Goal: Check status

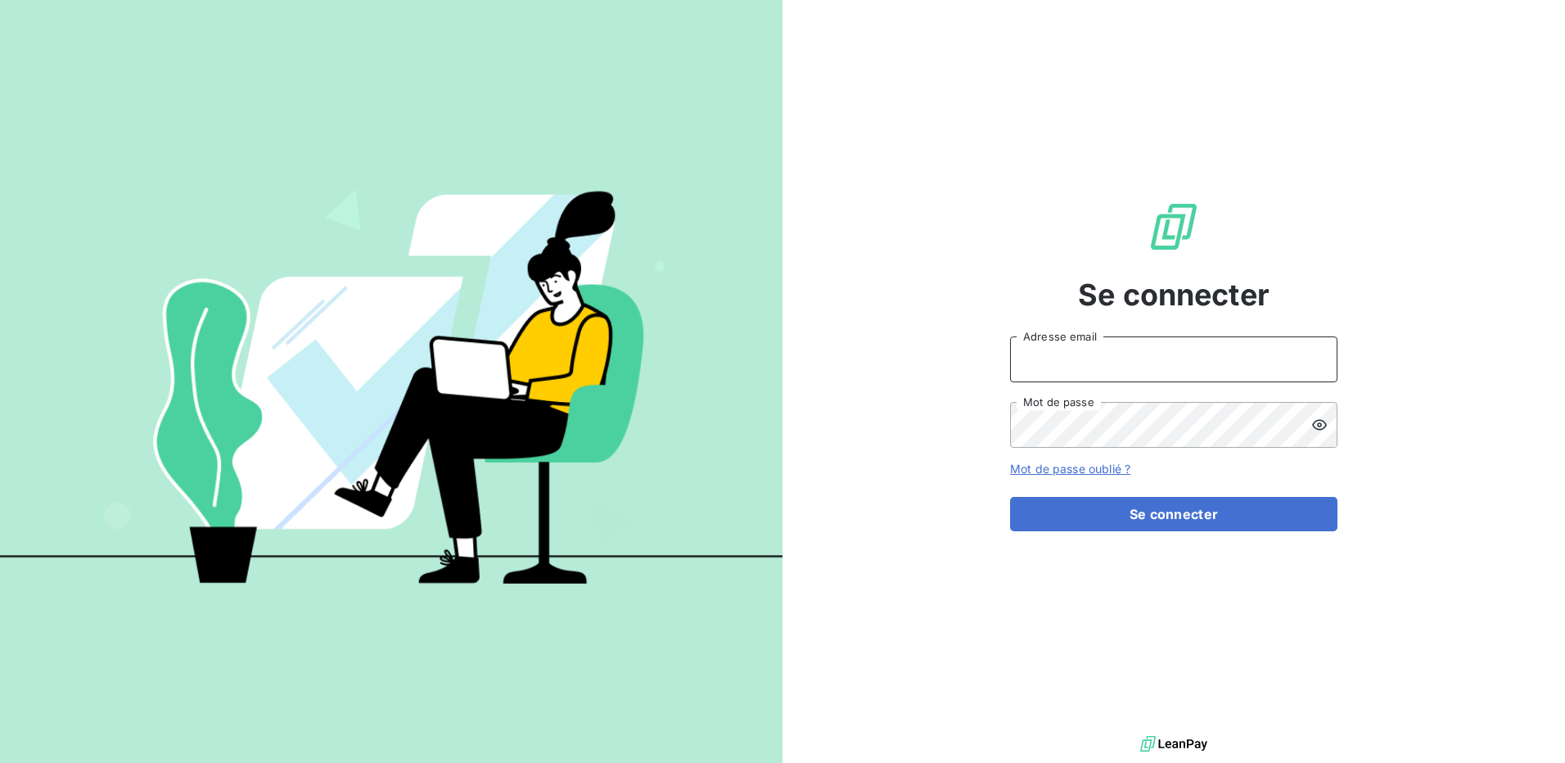
type input "[PERSON_NAME][EMAIL_ADDRESS][DOMAIN_NAME]"
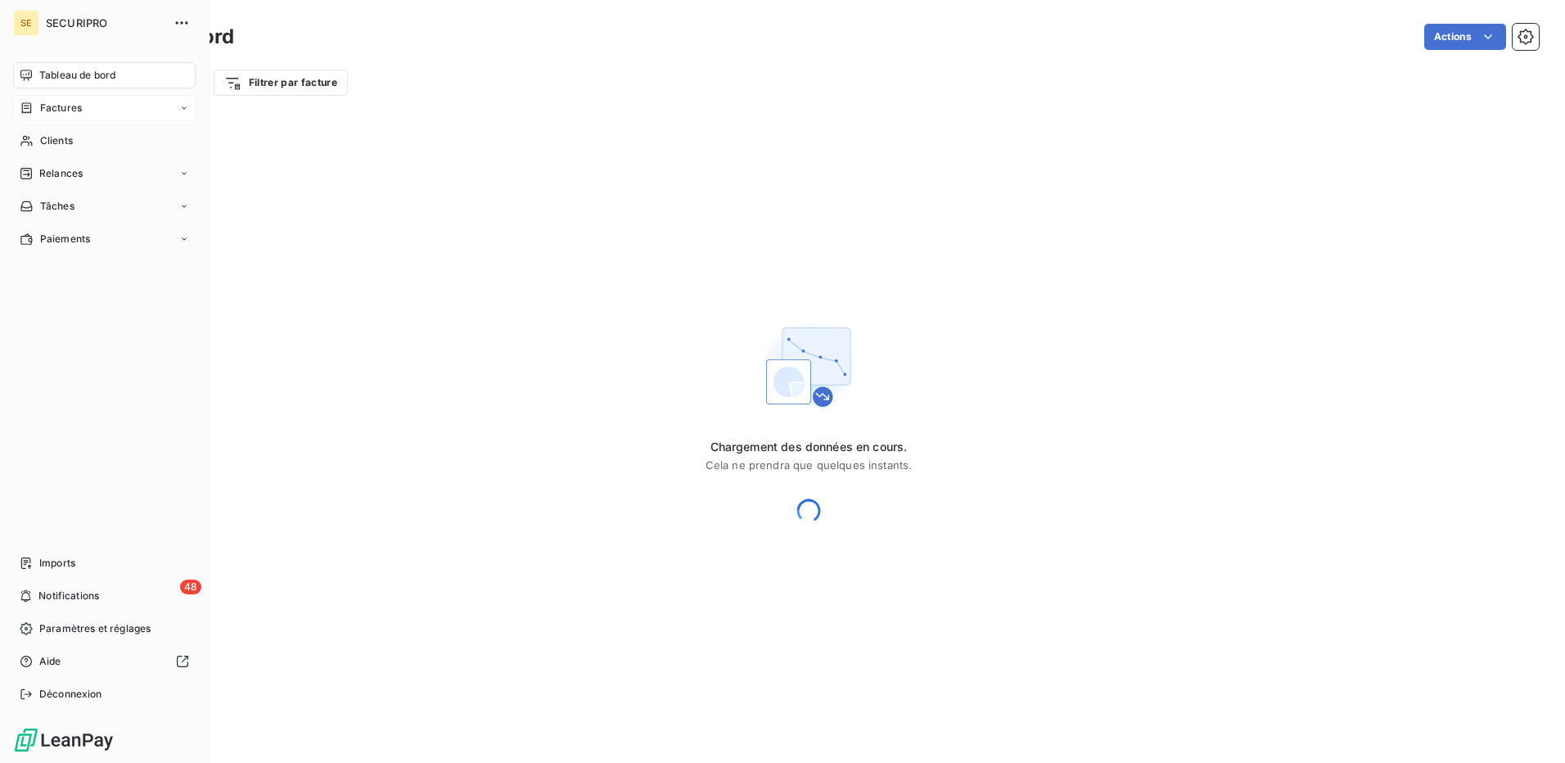
click at [70, 106] on span "Factures" at bounding box center [61, 108] width 42 height 15
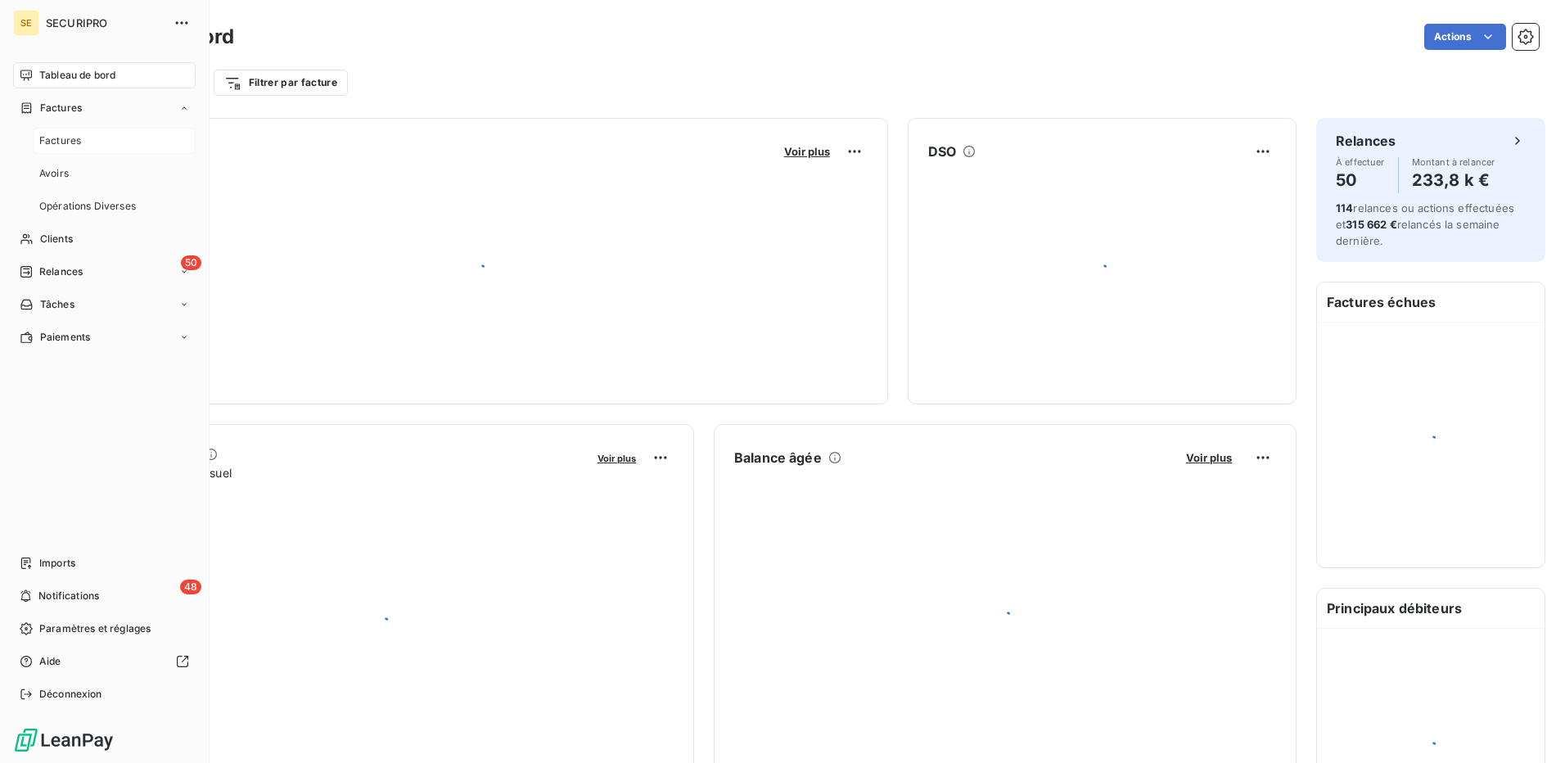
click at [61, 146] on span "Factures" at bounding box center [60, 140] width 42 height 15
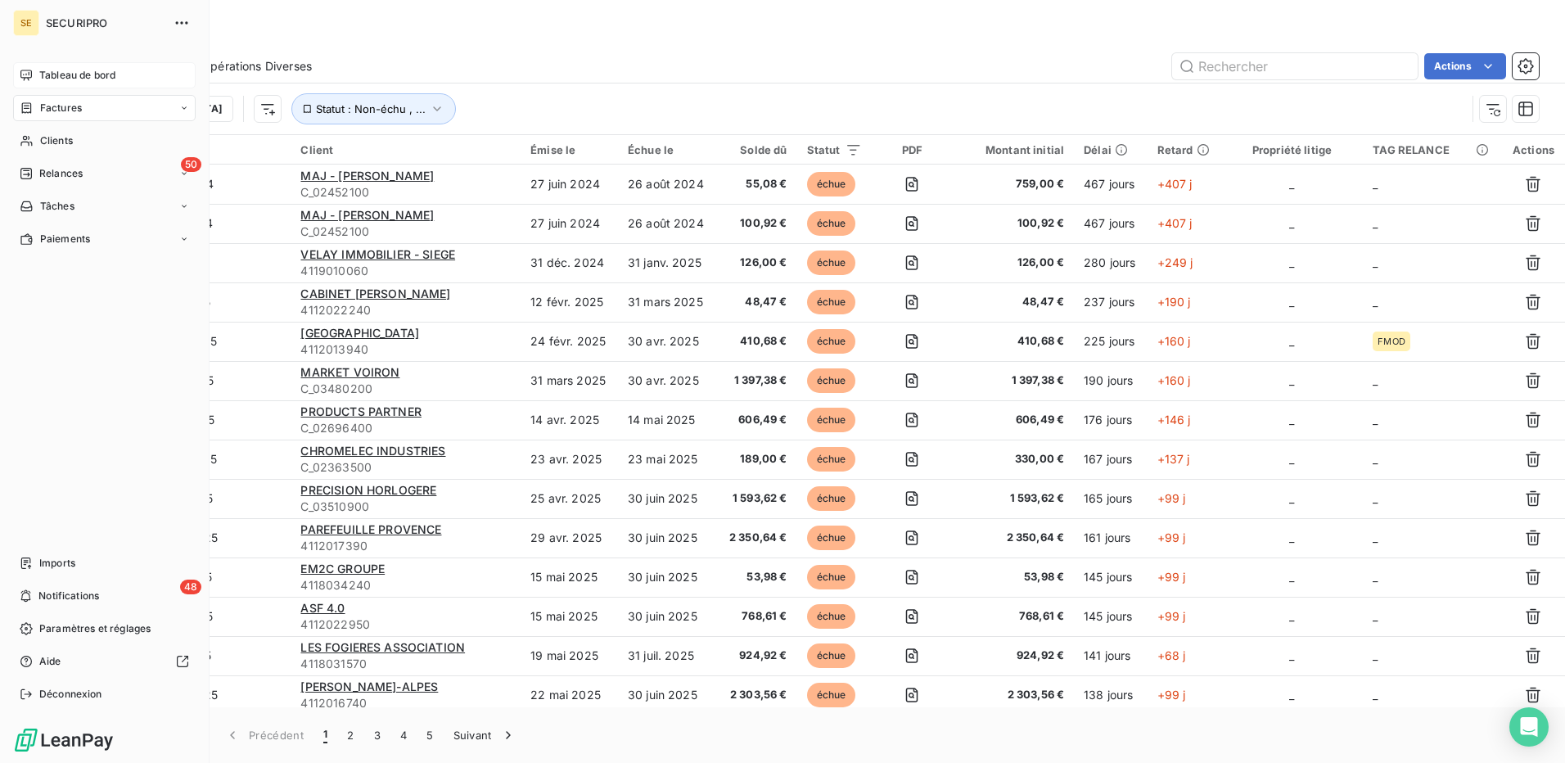
click at [65, 83] on div "Tableau de bord" at bounding box center [104, 75] width 182 height 26
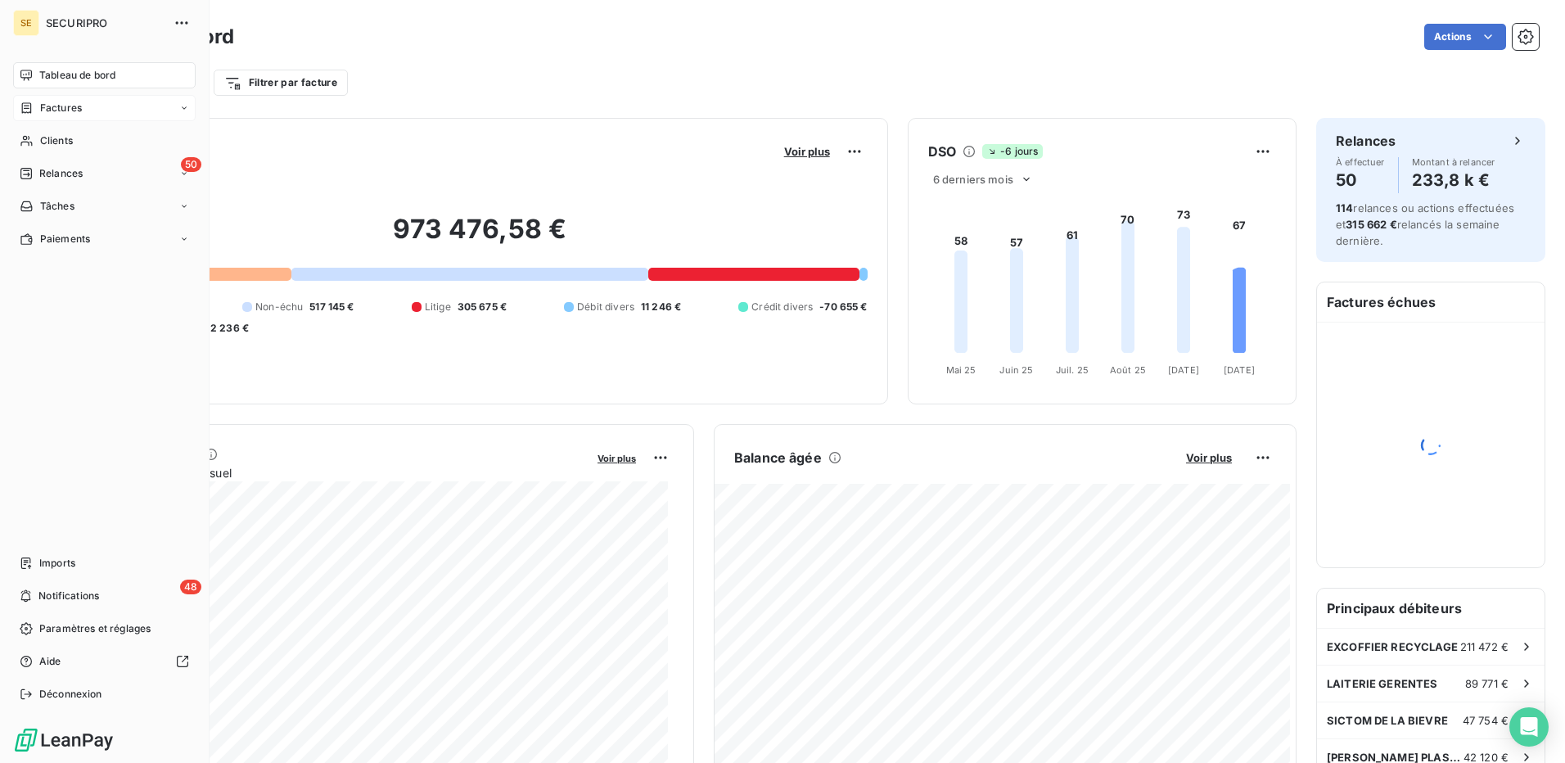
click at [72, 107] on span "Factures" at bounding box center [61, 108] width 42 height 15
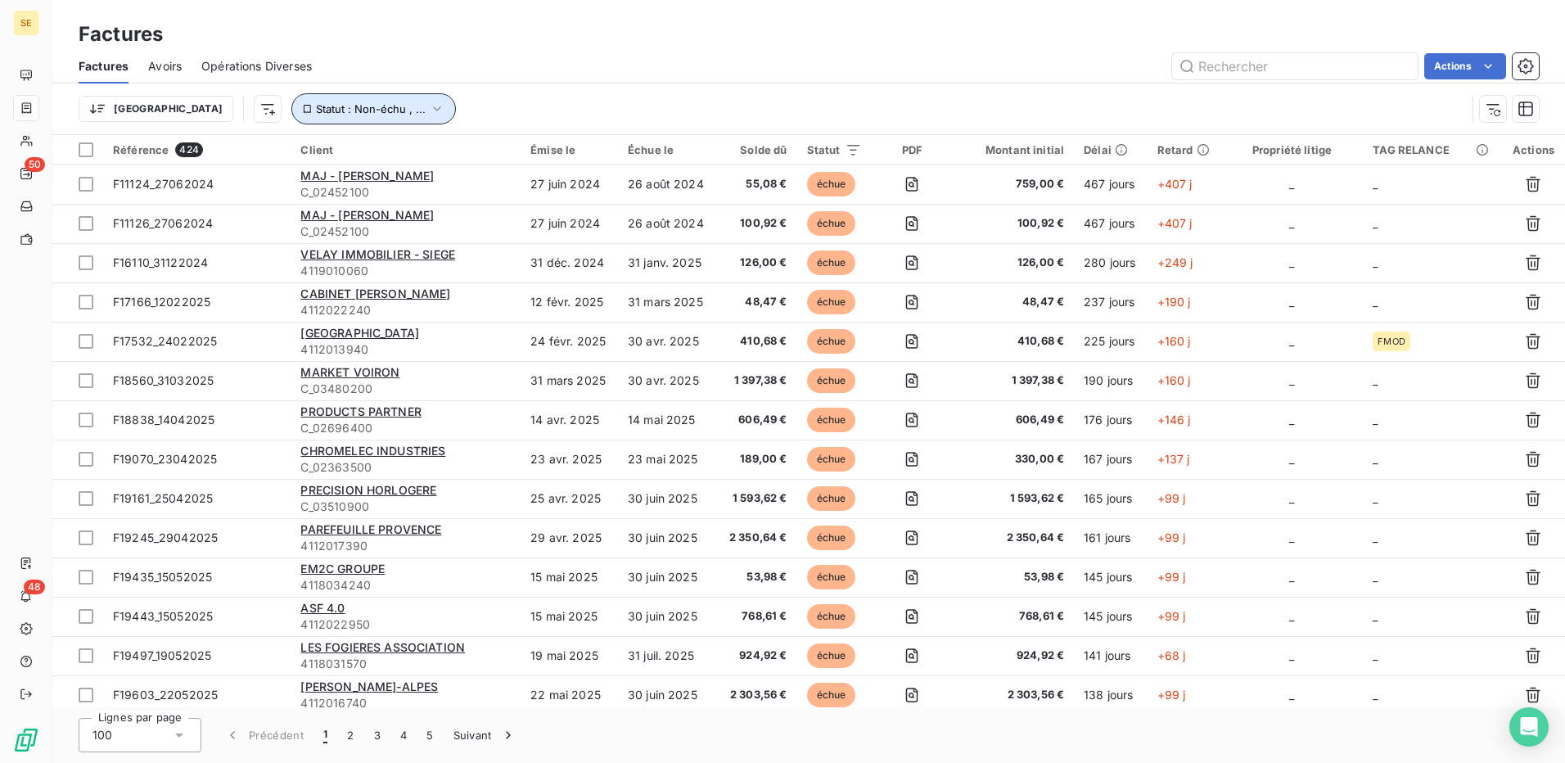
click at [316, 105] on span "Statut : Non-échu , ..." at bounding box center [371, 108] width 110 height 13
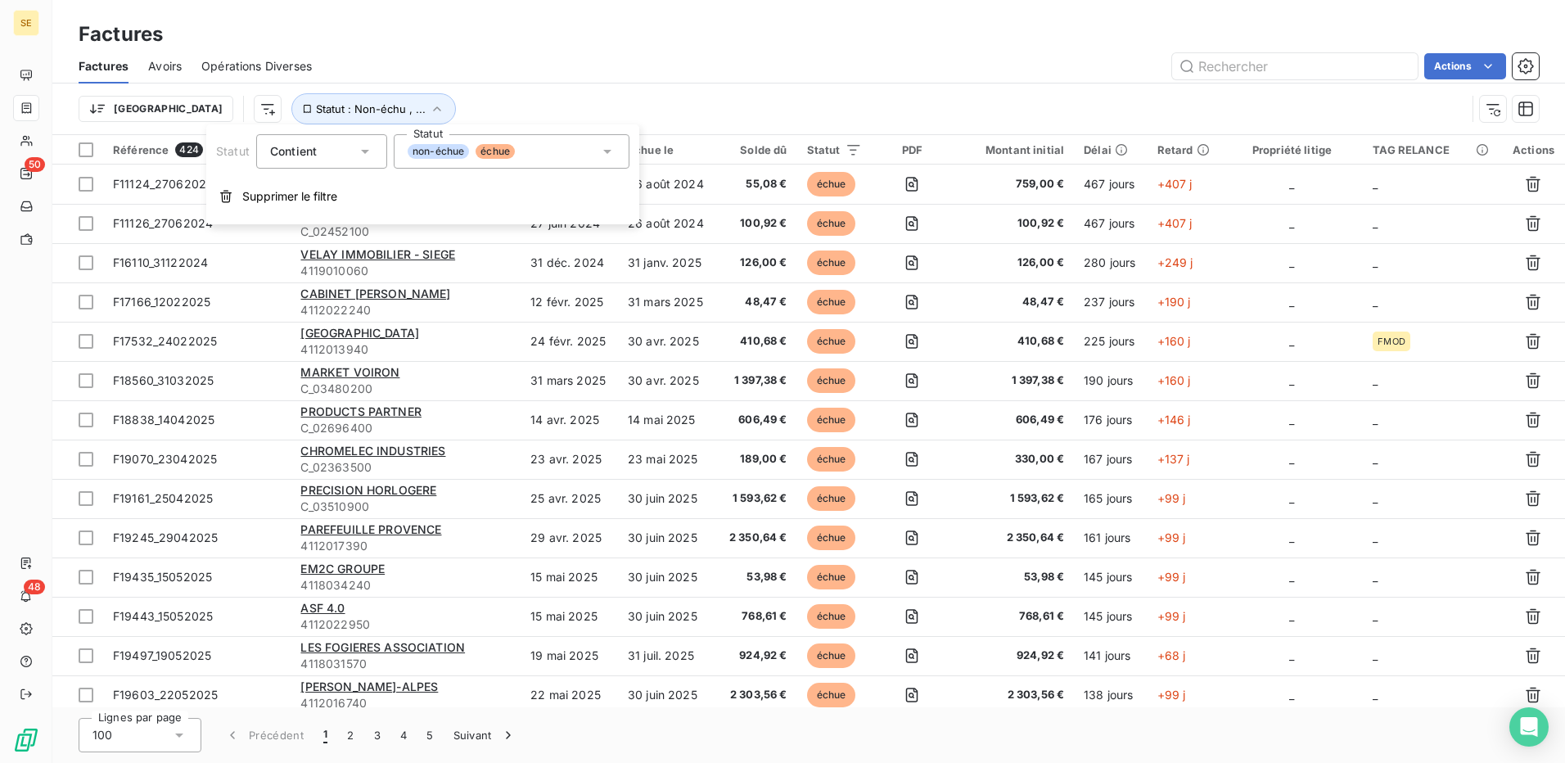
click at [829, 63] on div "Actions" at bounding box center [934, 66] width 1207 height 26
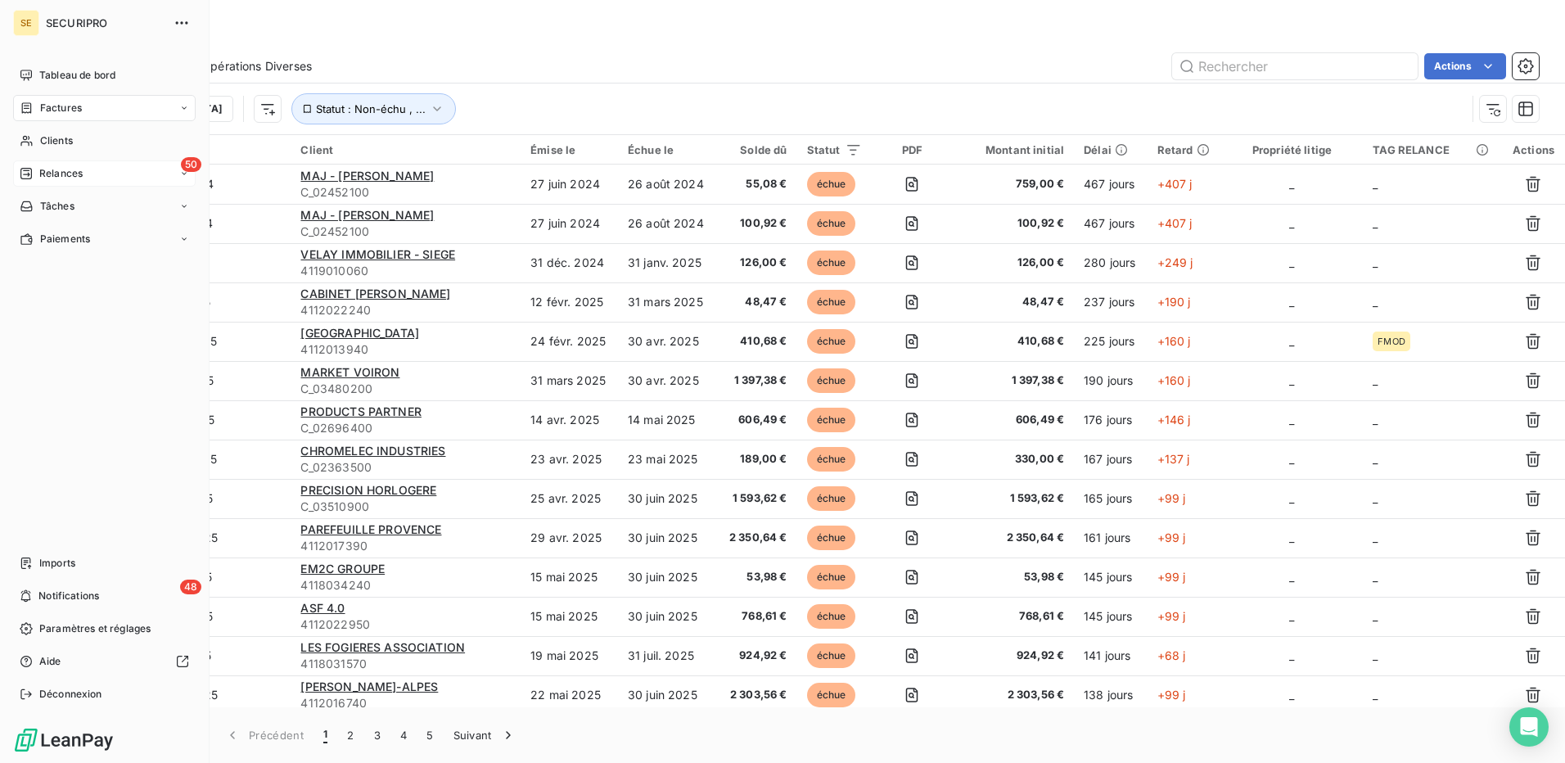
click at [47, 182] on div "50 Relances" at bounding box center [104, 173] width 182 height 26
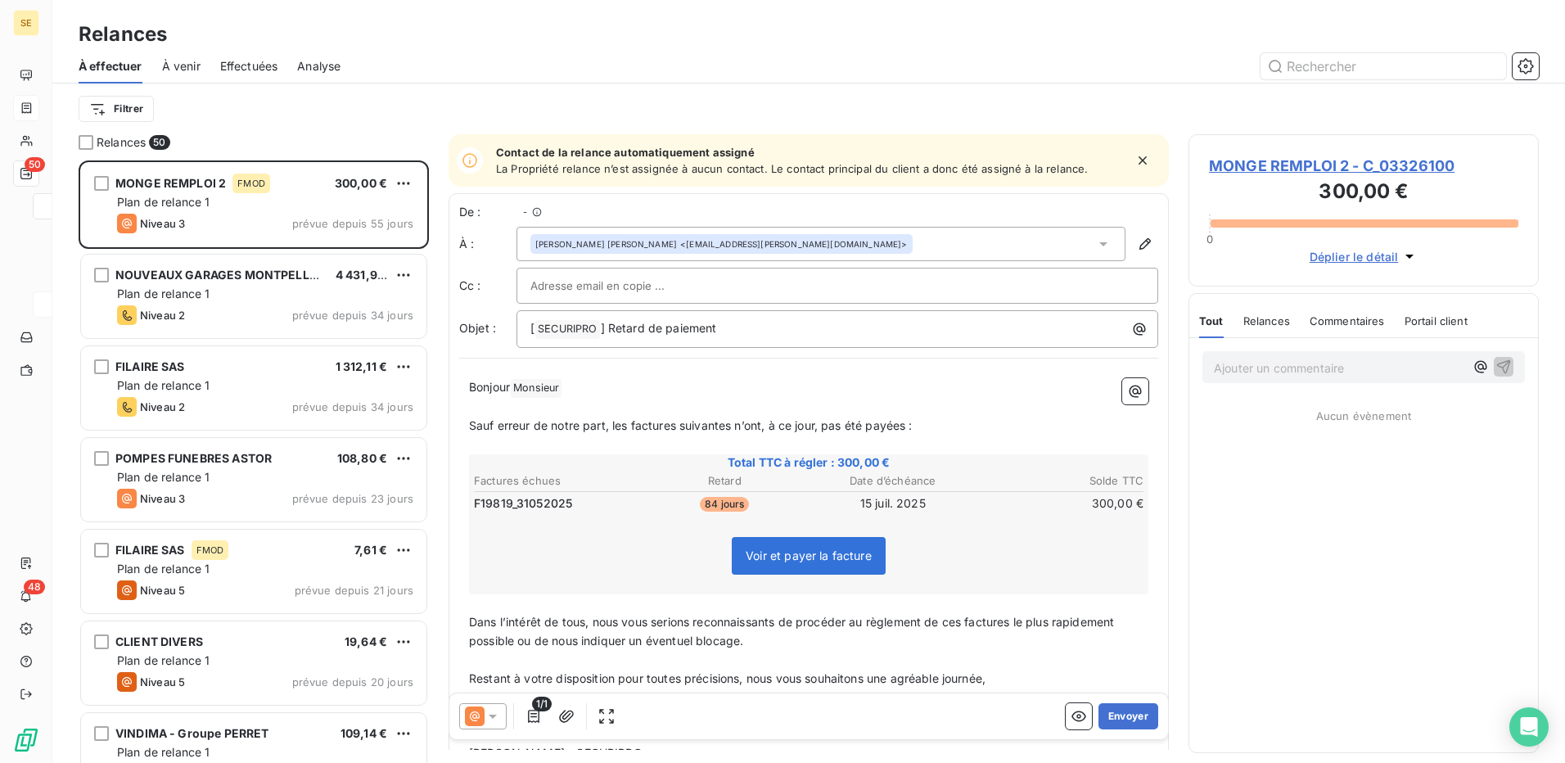
scroll to position [590, 338]
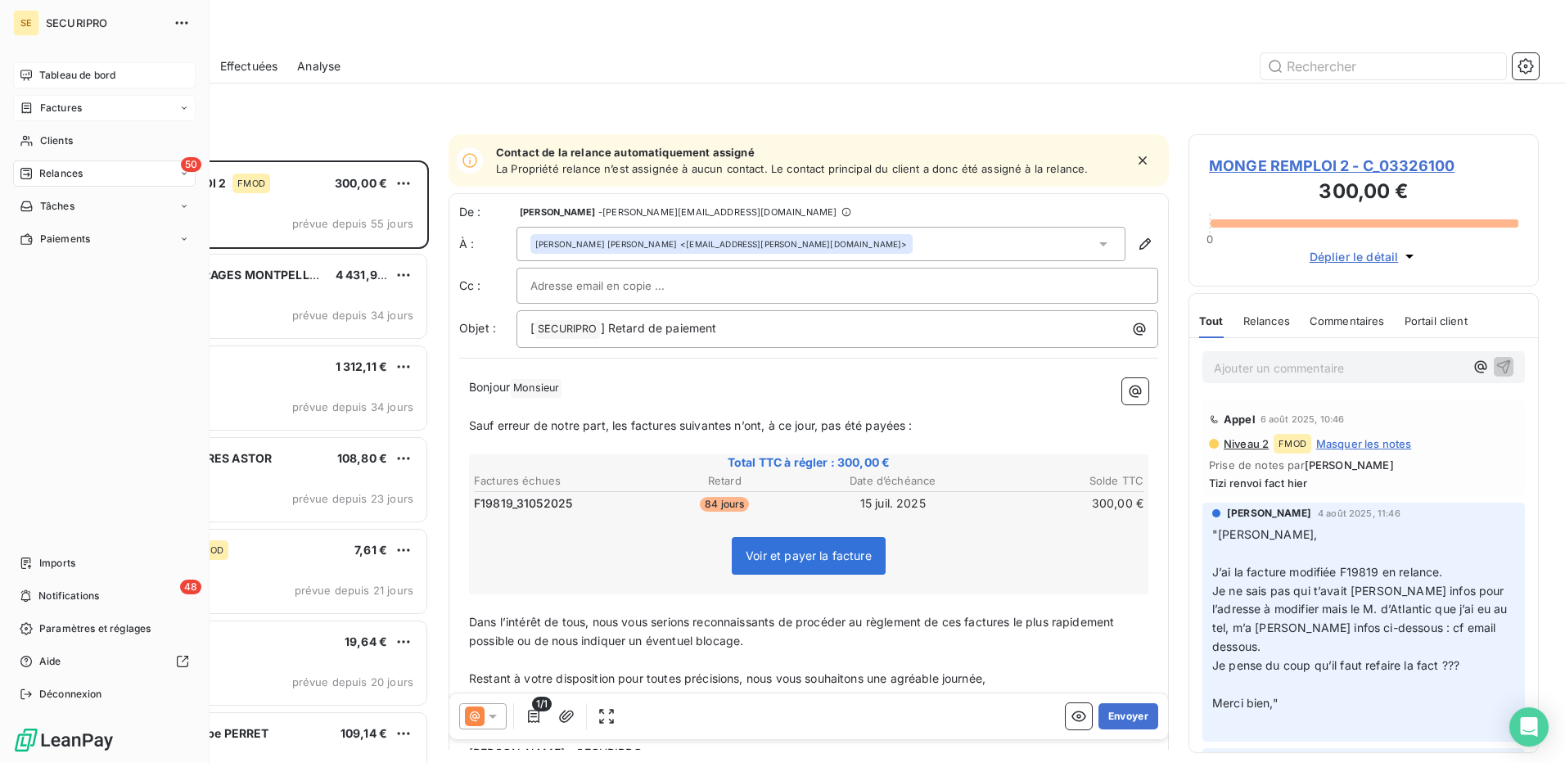
click at [92, 79] on span "Tableau de bord" at bounding box center [77, 75] width 76 height 15
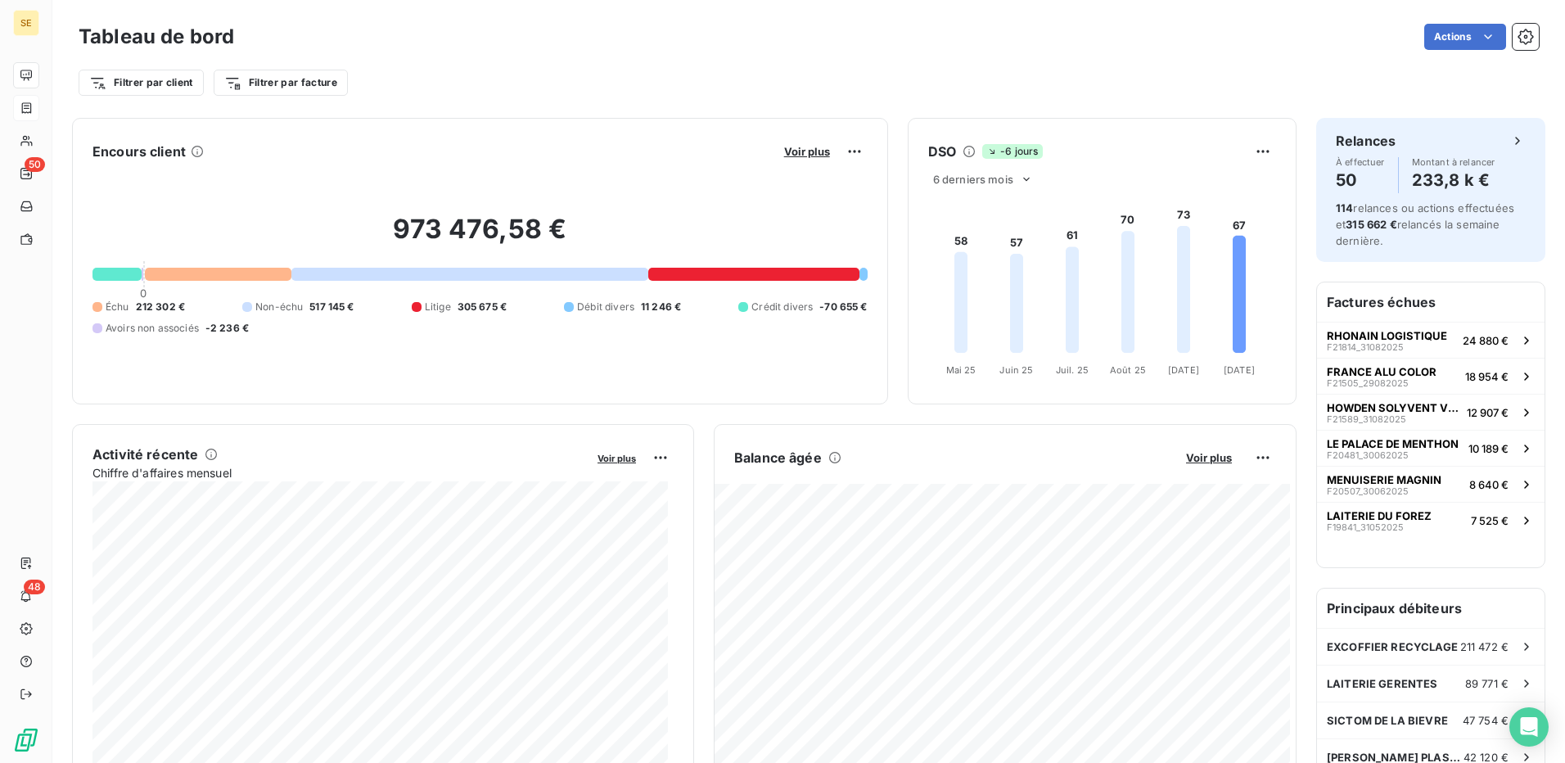
click at [714, 276] on div at bounding box center [753, 274] width 211 height 13
click at [798, 155] on span "Voir plus" at bounding box center [807, 151] width 46 height 13
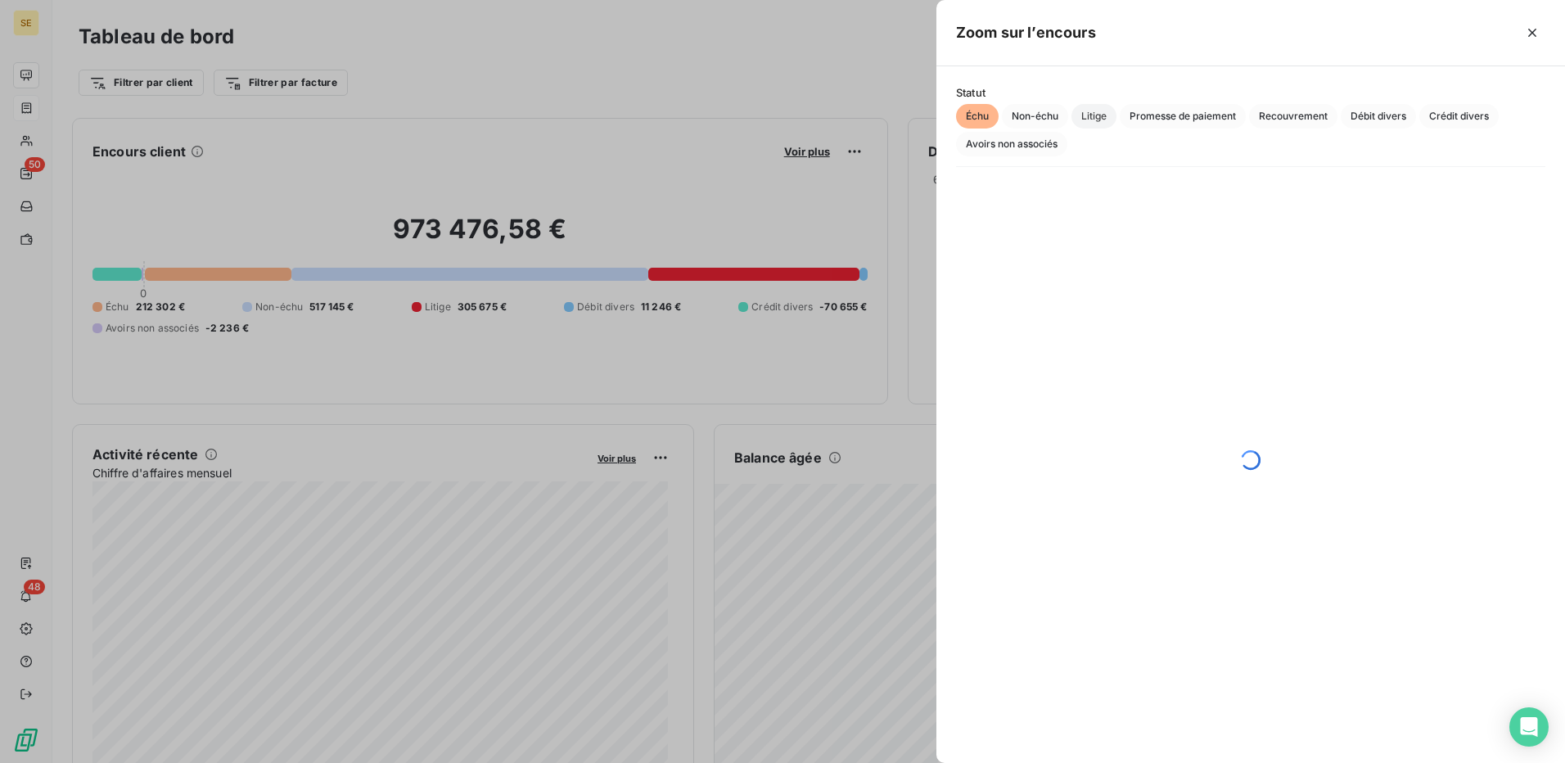
click at [1102, 119] on span "Litige" at bounding box center [1093, 116] width 45 height 25
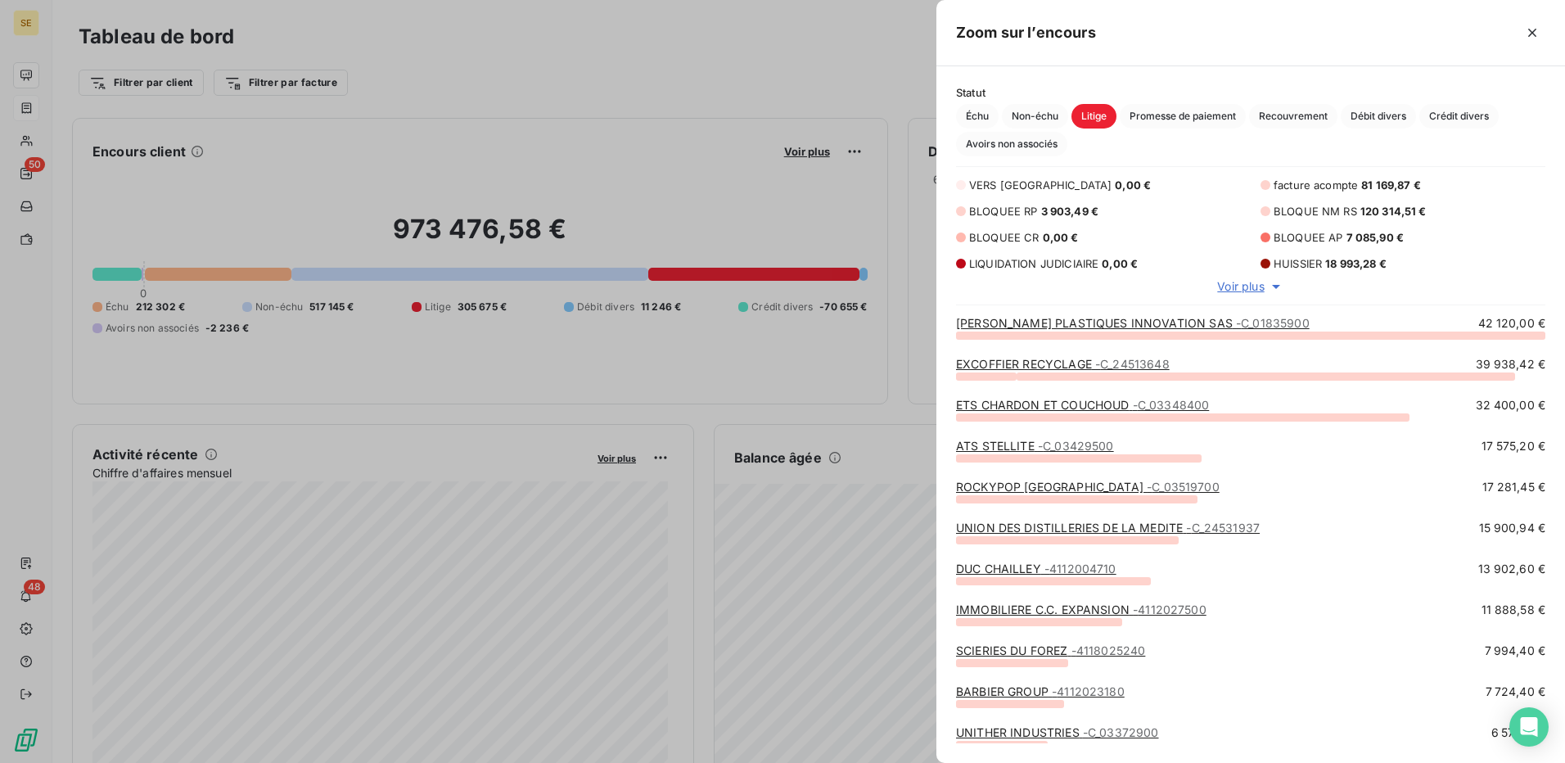
scroll to position [416, 616]
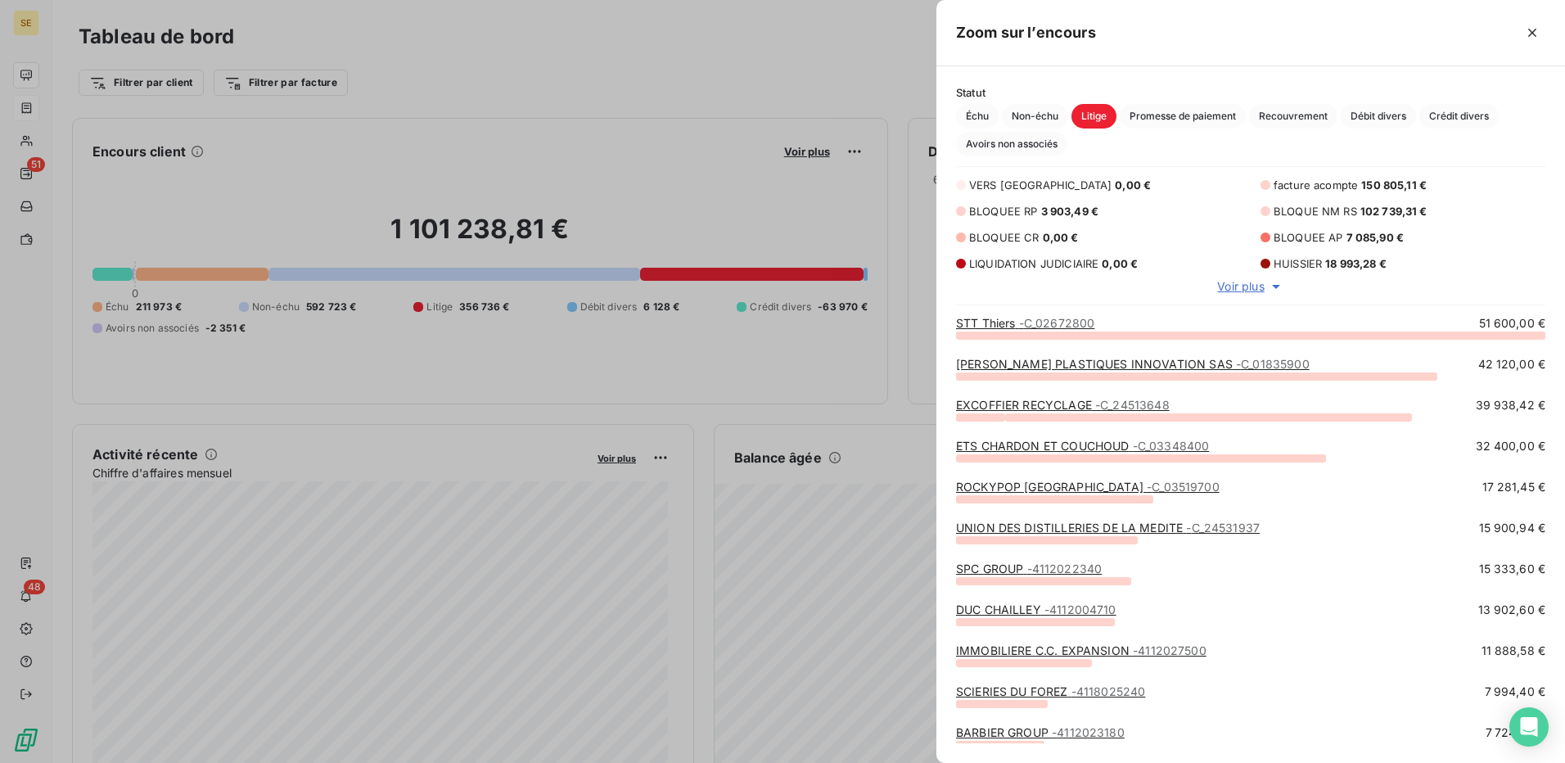
click at [1071, 104] on button "Litige" at bounding box center [1093, 116] width 45 height 25
